Goal: Register for event/course

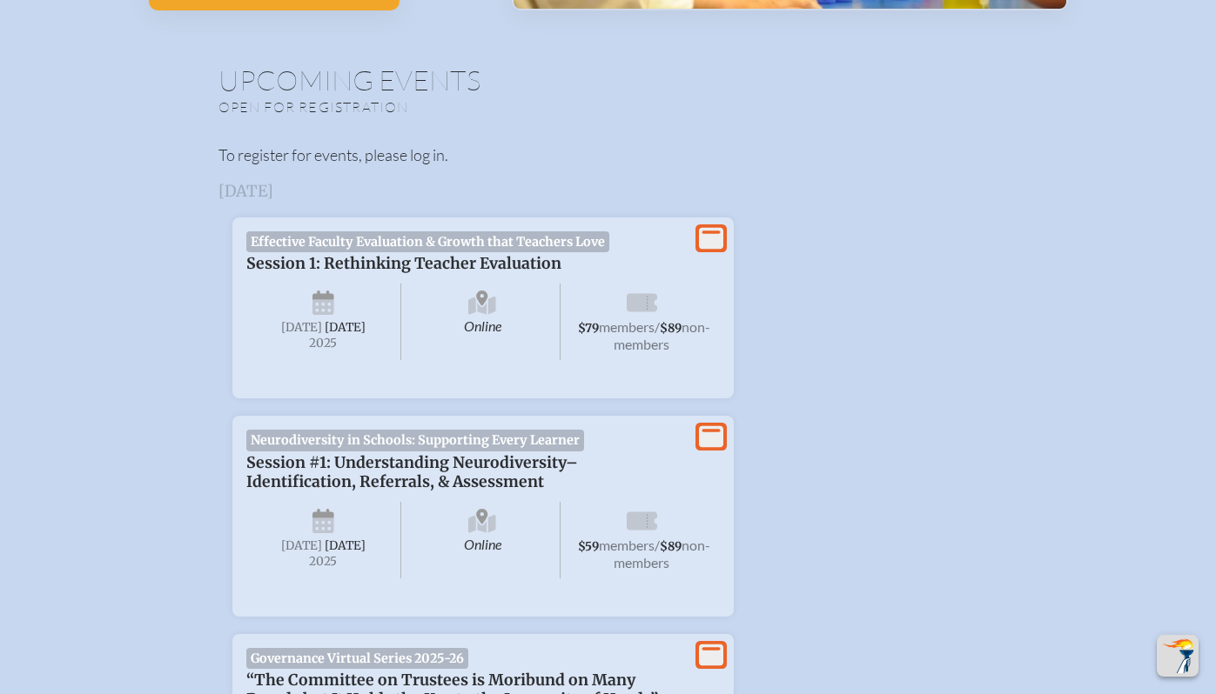
scroll to position [690, 0]
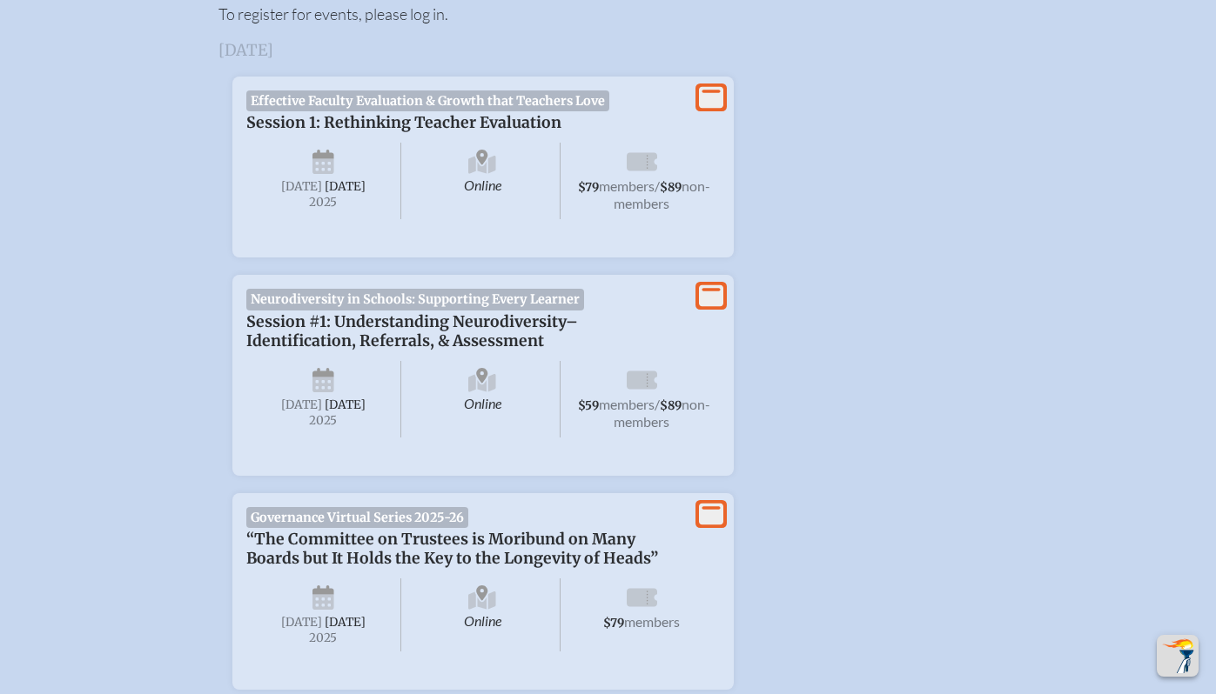
click at [513, 310] on span "Neurodiversity in Schools: Supporting Every Learner" at bounding box center [415, 299] width 339 height 21
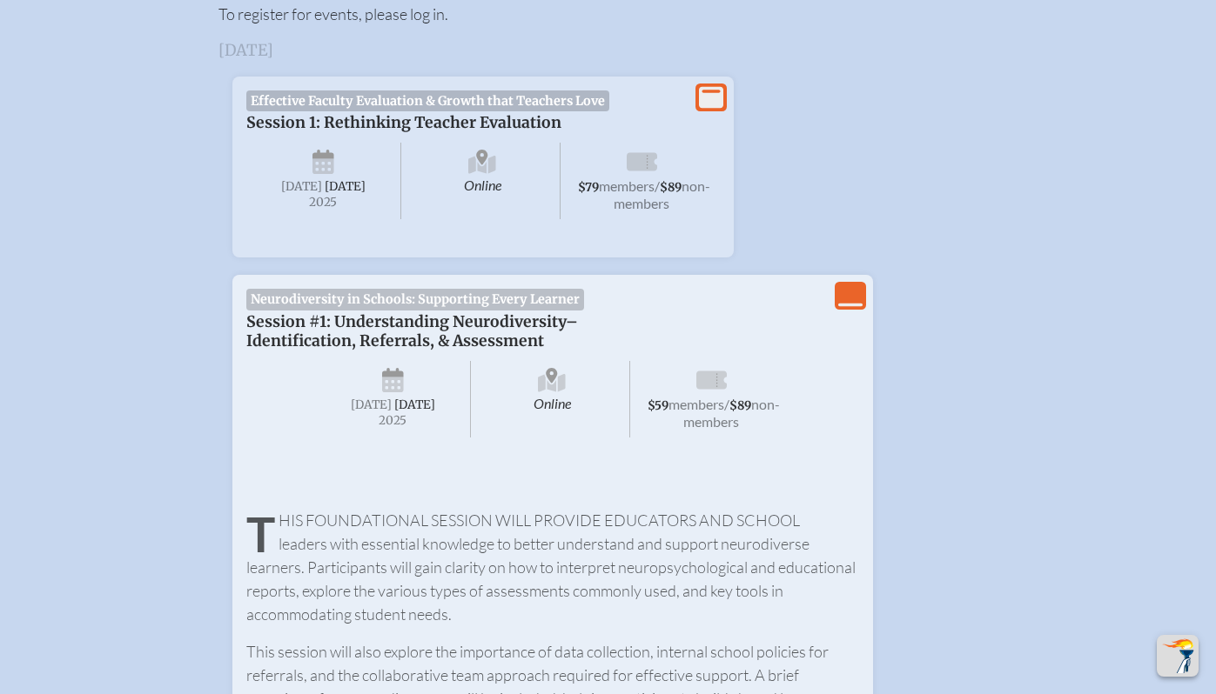
click at [854, 308] on icon "View Less" at bounding box center [850, 296] width 24 height 24
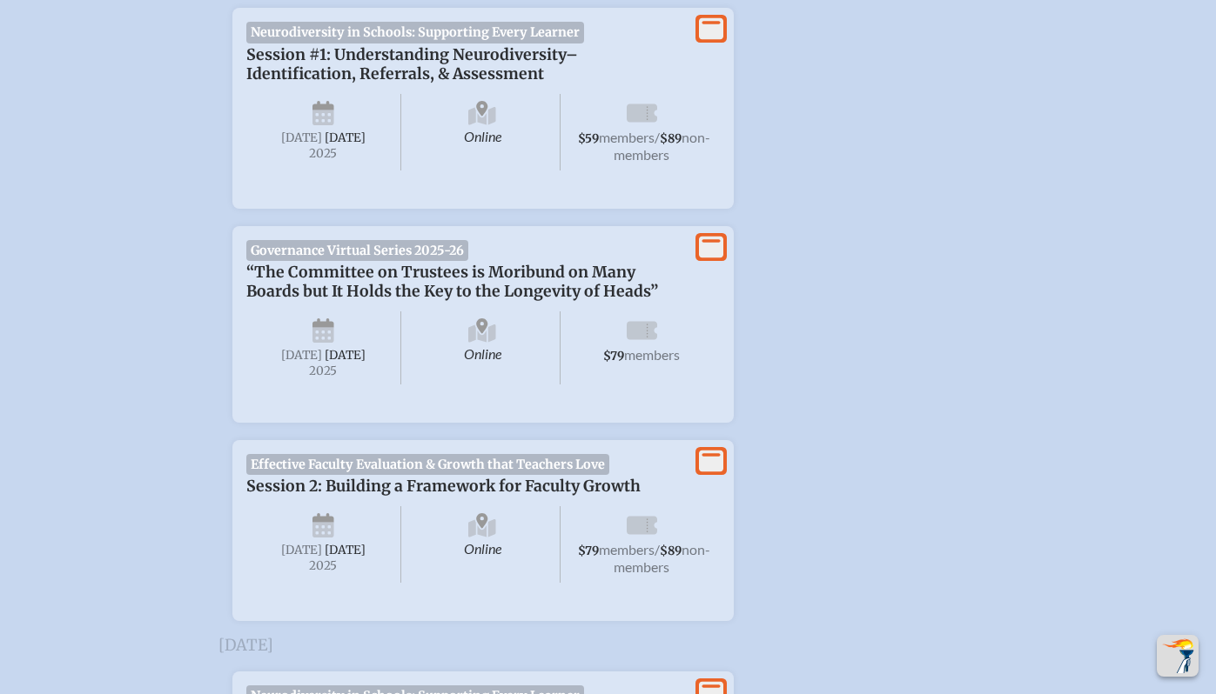
scroll to position [963, 0]
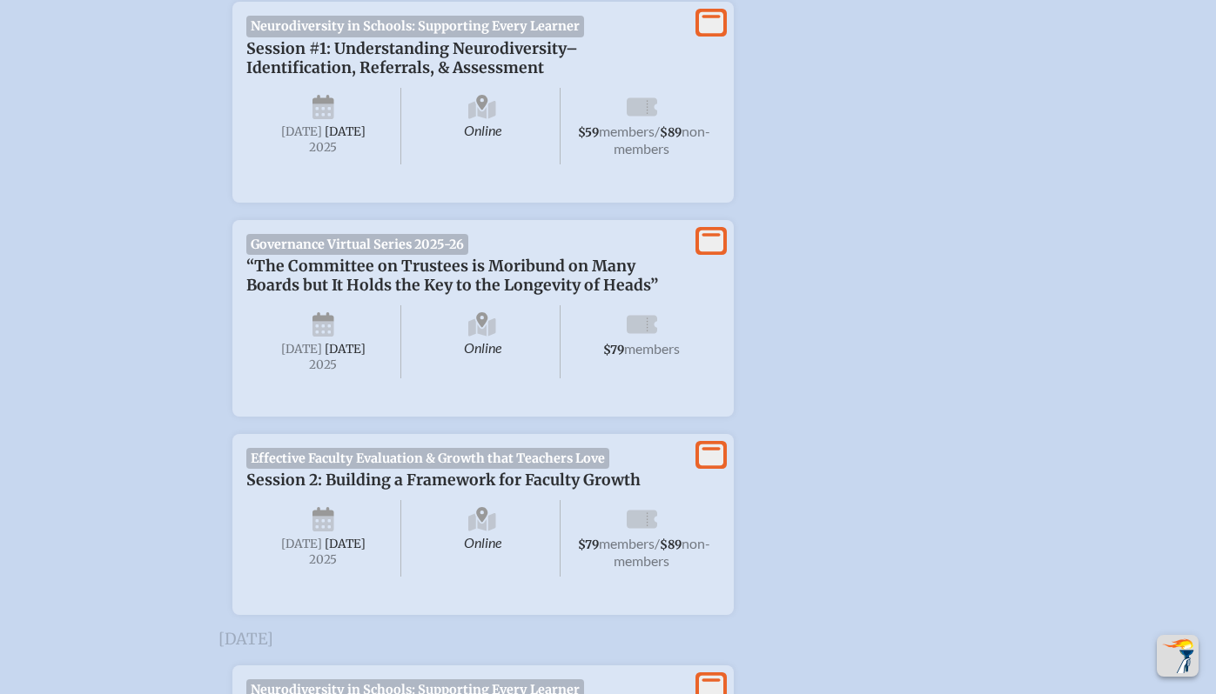
click at [321, 288] on span "“The Committee on Trustees is Moribund on Many Boards but It Holds the Key to t…" at bounding box center [452, 276] width 412 height 38
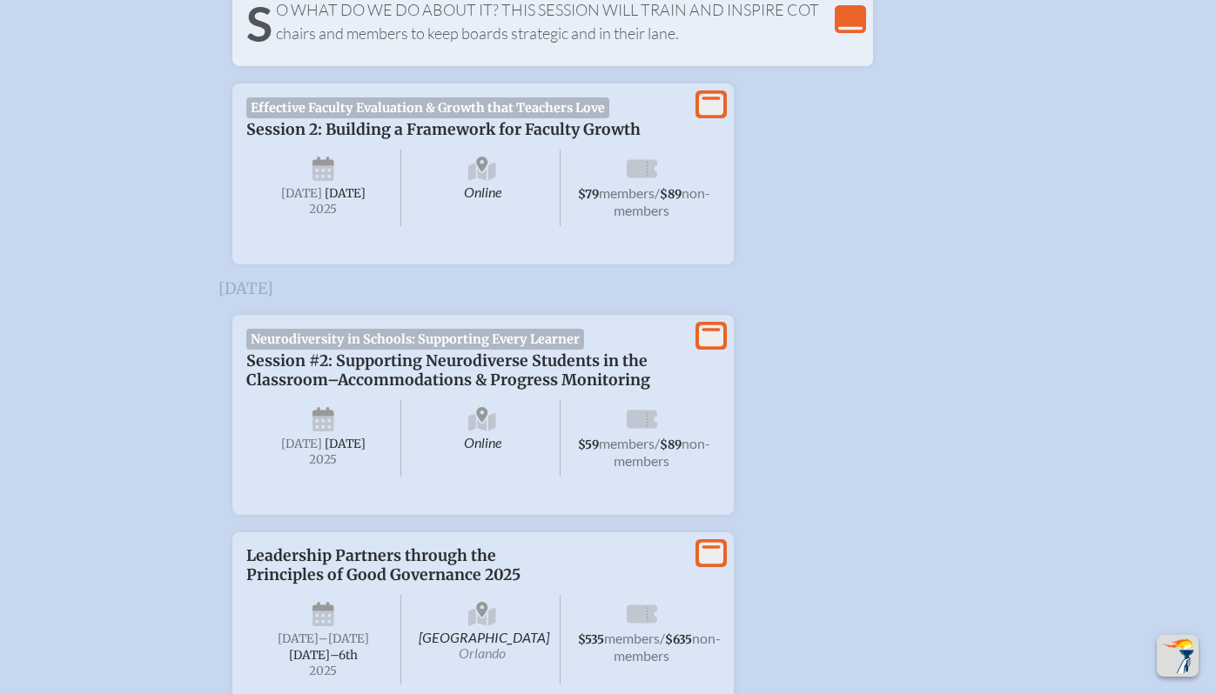
scroll to position [1413, 0]
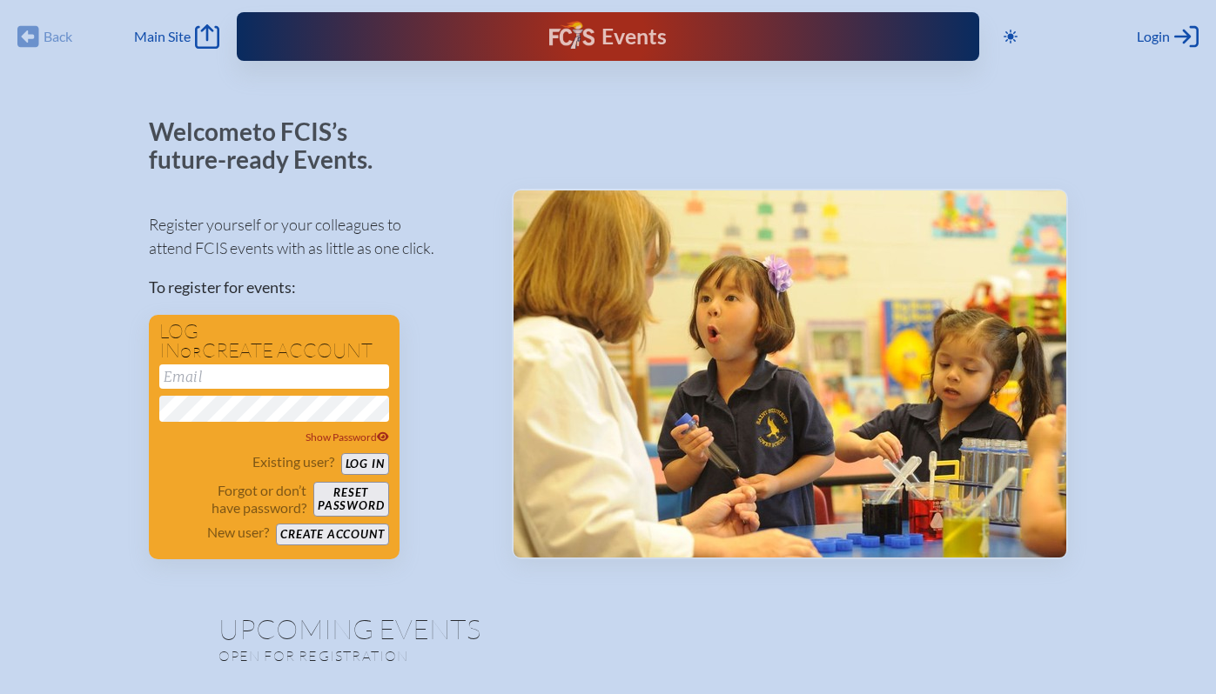
click at [429, 223] on p "Register yourself or your colleagues to attend FCIS events with as little as on…" at bounding box center [316, 236] width 335 height 47
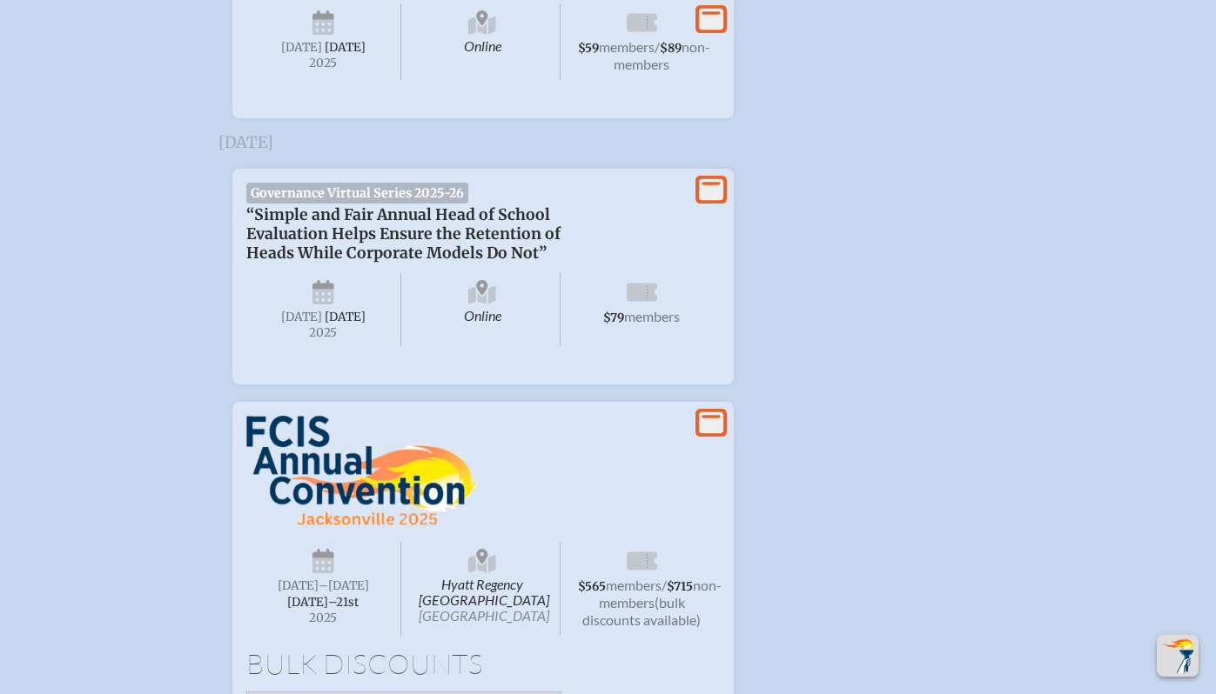
scroll to position [2725, 0]
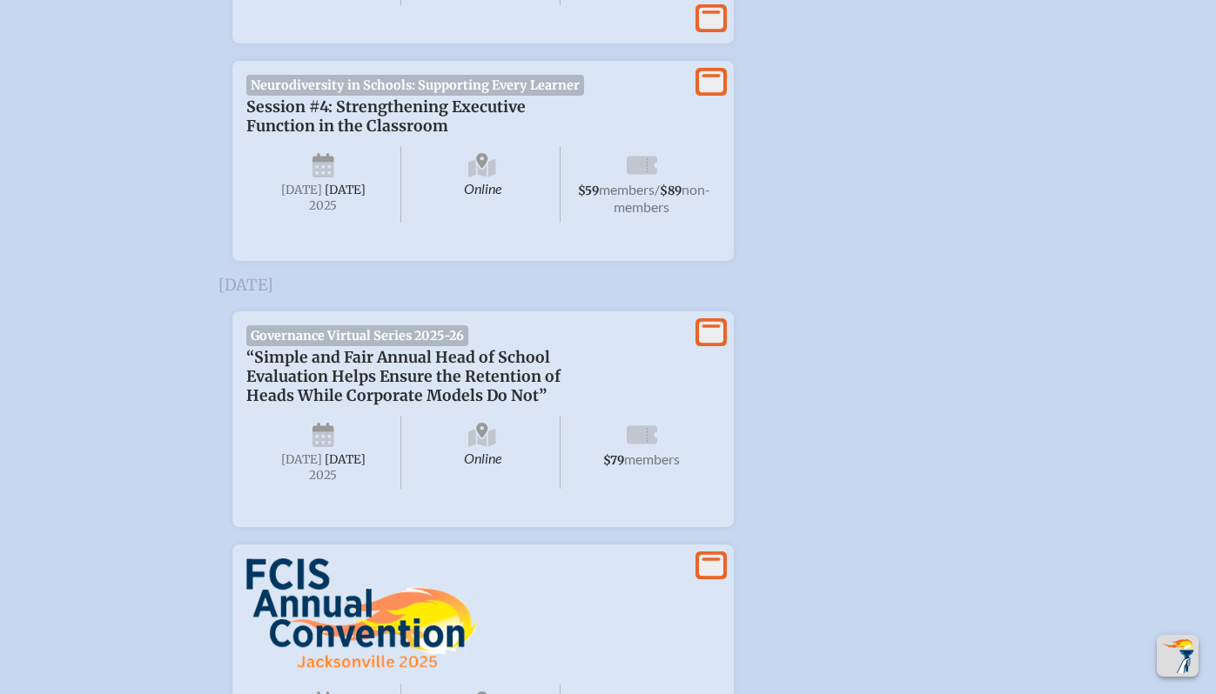
click at [410, 96] on span "Neurodiversity in Schools: Supporting Every Learner" at bounding box center [415, 85] width 339 height 21
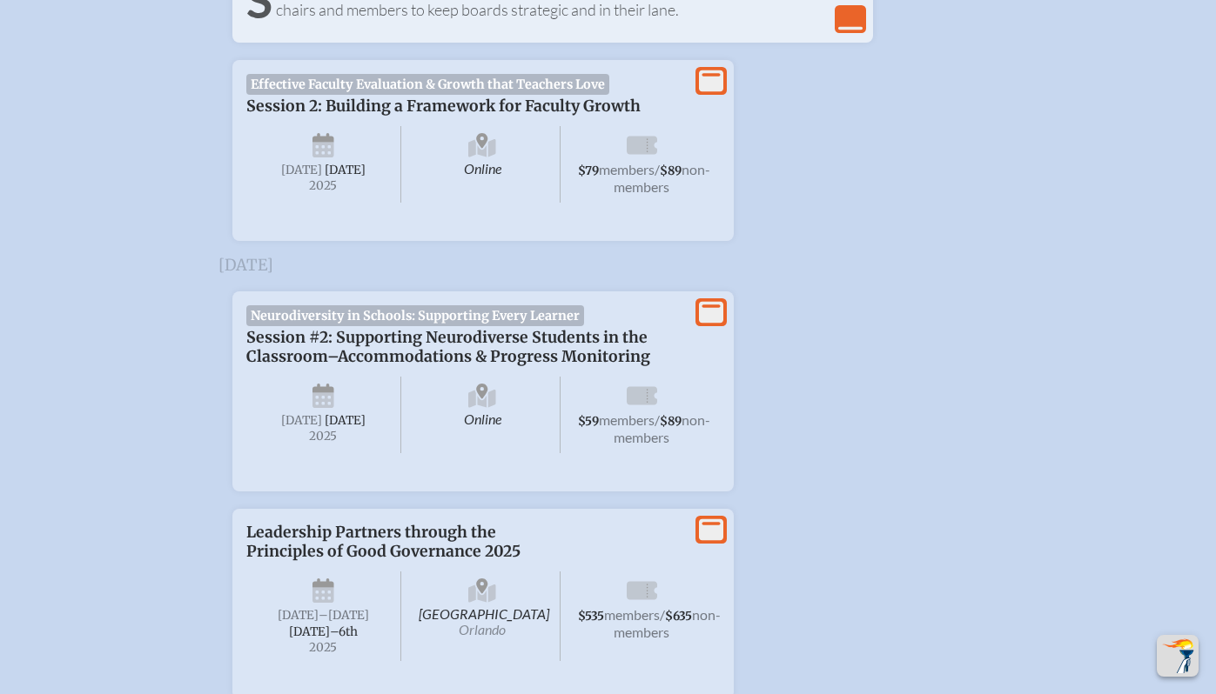
scroll to position [0, 0]
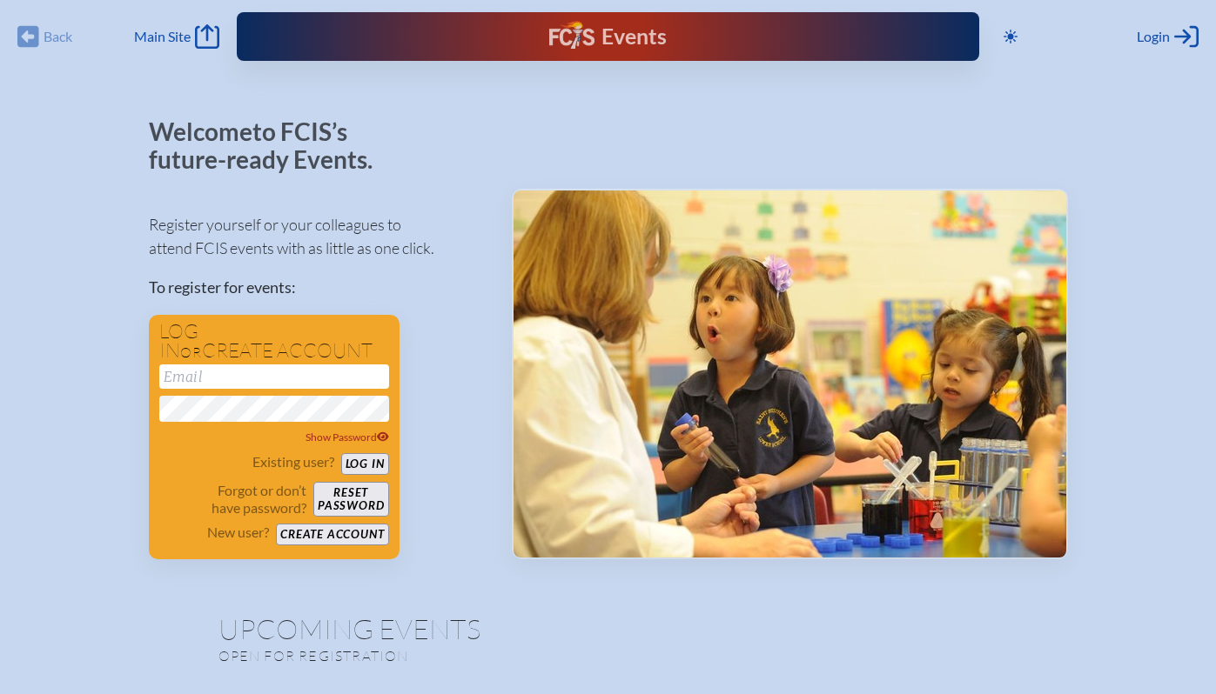
click at [349, 46] on div "Events Future Ready" at bounding box center [608, 36] width 742 height 49
click at [140, 35] on span "Main Site" at bounding box center [162, 36] width 57 height 17
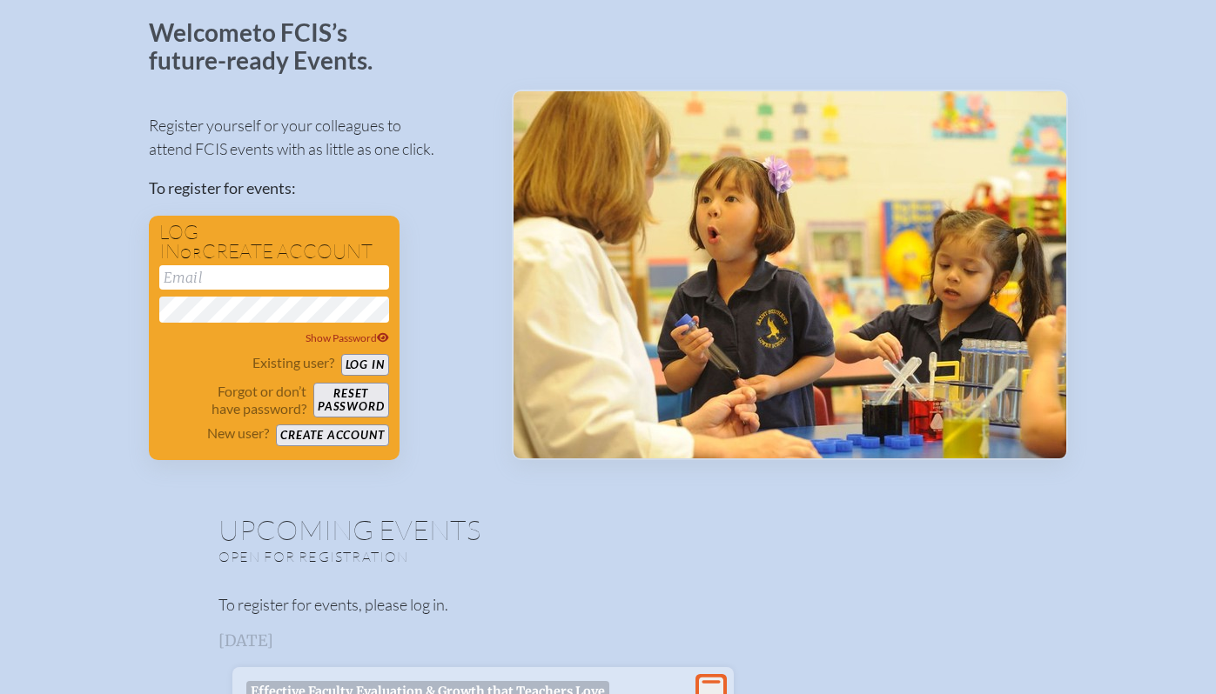
scroll to position [84, 0]
